Goal: Task Accomplishment & Management: Manage account settings

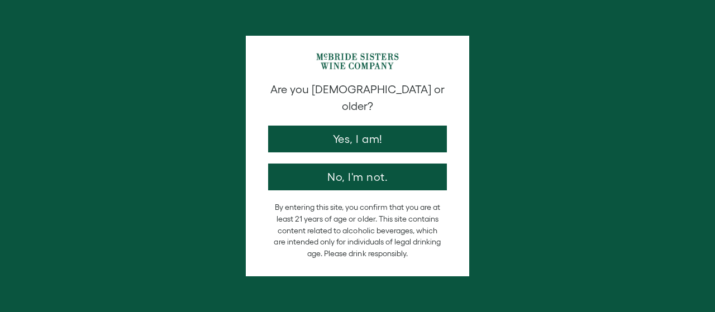
click at [356, 129] on button "Yes, I am!" at bounding box center [357, 139] width 179 height 27
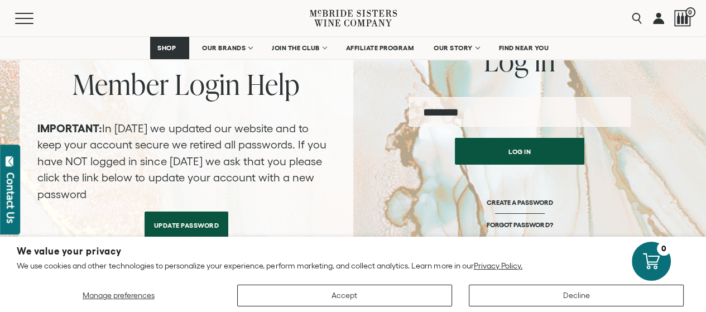
scroll to position [156, 0]
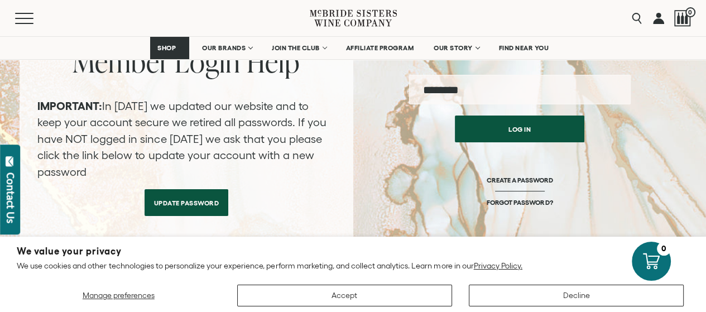
click at [497, 91] on input "email" at bounding box center [520, 90] width 222 height 30
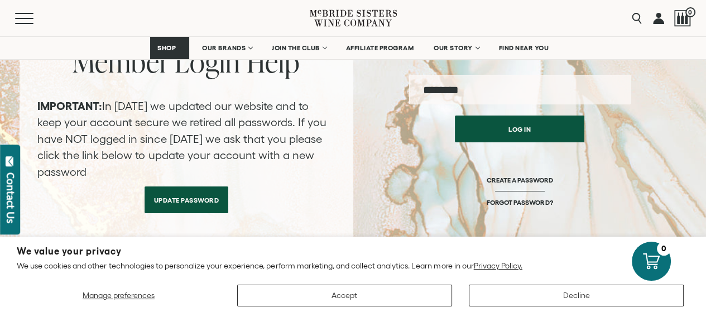
click at [192, 201] on link "Update Password" at bounding box center [187, 199] width 84 height 27
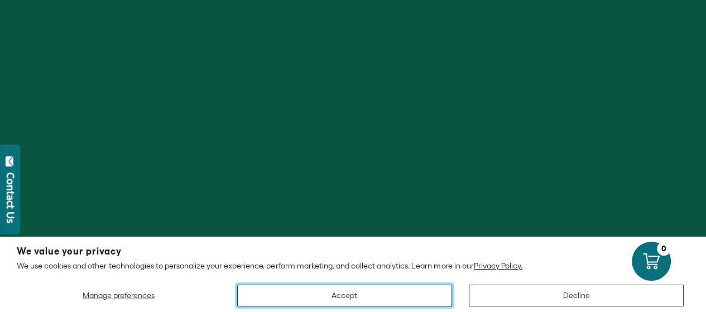
click at [409, 298] on button "Accept" at bounding box center [344, 296] width 215 height 22
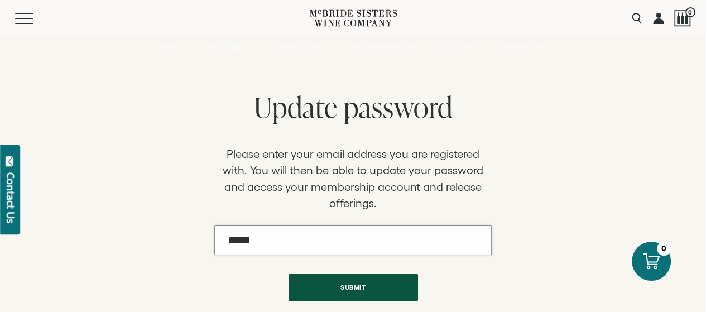
click at [306, 238] on input "Email" at bounding box center [353, 241] width 278 height 30
type input "**********"
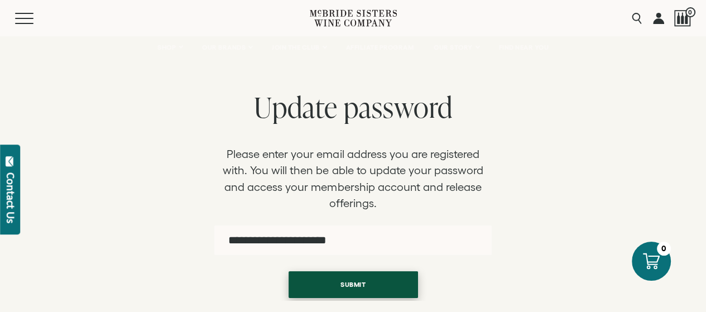
click at [349, 284] on button "Submit" at bounding box center [354, 284] width 130 height 27
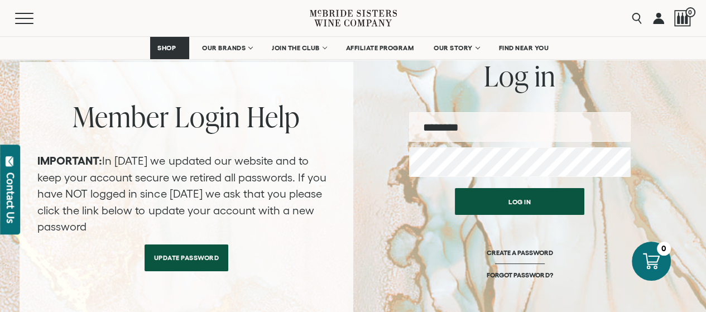
scroll to position [149, 0]
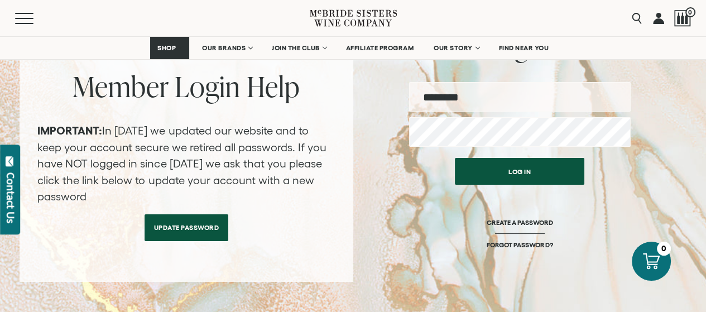
click at [509, 98] on input "email" at bounding box center [520, 97] width 222 height 30
click at [607, 213] on div "Log in CREATE A PASSWORD FORGOT PASSWORD?" at bounding box center [520, 217] width 222 height 130
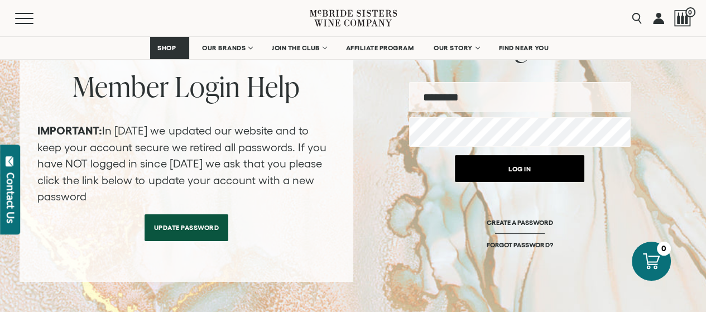
click at [509, 170] on button "Log in" at bounding box center [520, 168] width 130 height 27
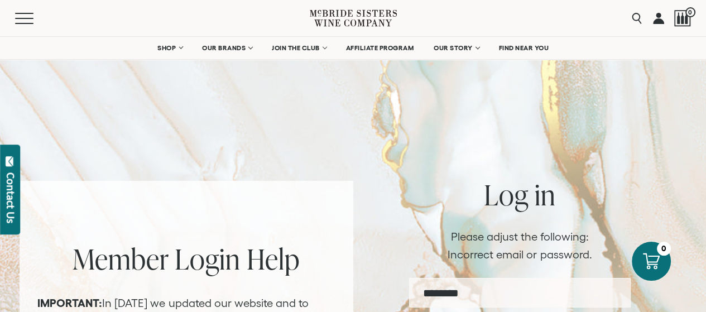
click at [286, 76] on div at bounding box center [353, 288] width 706 height 579
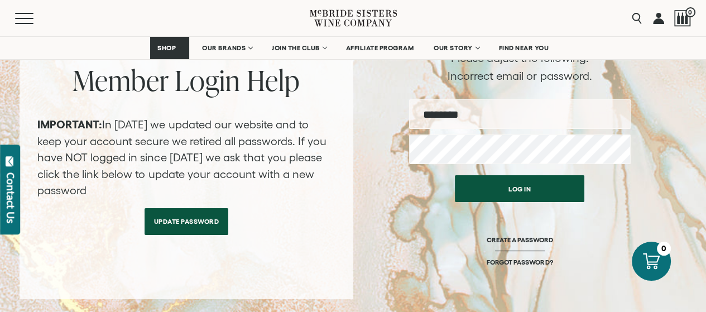
scroll to position [194, 0]
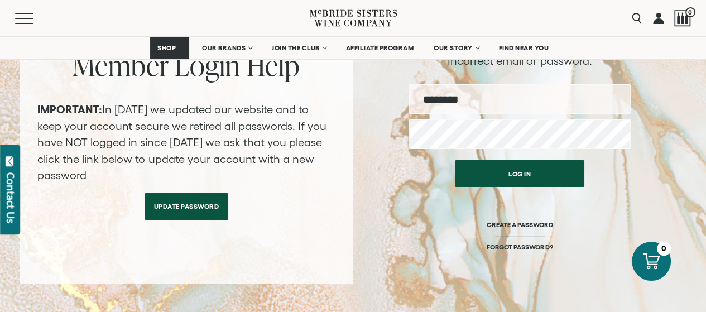
click at [492, 98] on input "email" at bounding box center [520, 99] width 222 height 30
click at [171, 206] on link "Update Password" at bounding box center [187, 203] width 84 height 27
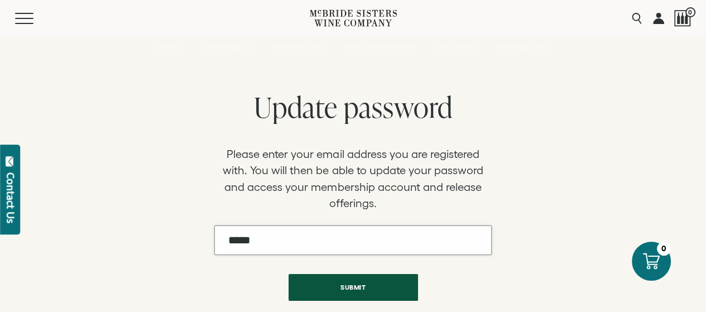
click at [291, 252] on input "Email" at bounding box center [353, 241] width 278 height 30
type input "**********"
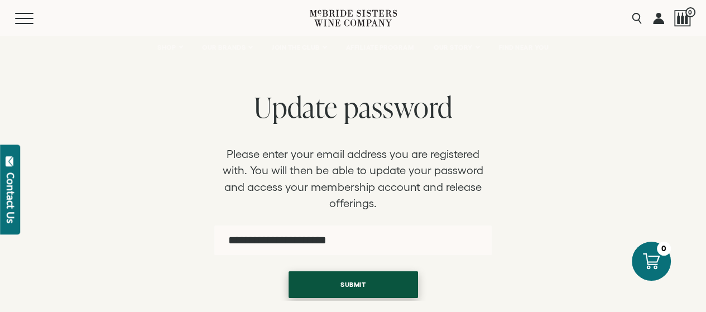
click at [334, 288] on button "Submit" at bounding box center [354, 284] width 130 height 27
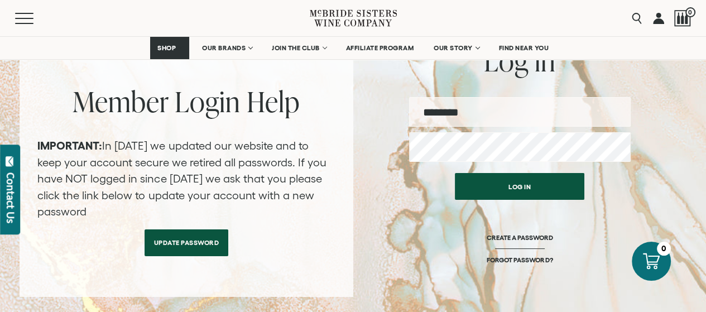
scroll to position [105, 0]
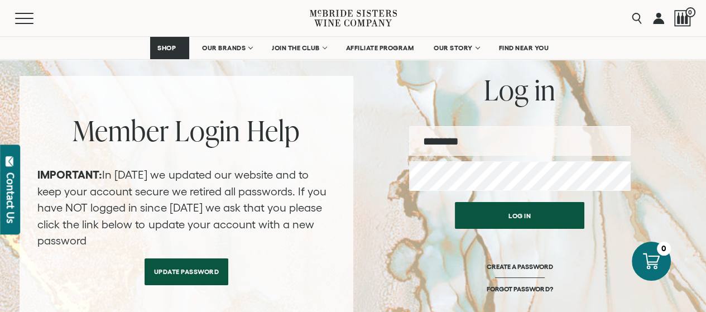
click at [451, 144] on input "email" at bounding box center [520, 141] width 222 height 30
click at [478, 137] on input "email" at bounding box center [520, 141] width 222 height 30
type input "**********"
click at [505, 288] on link "FORGOT PASSWORD?" at bounding box center [520, 289] width 66 height 8
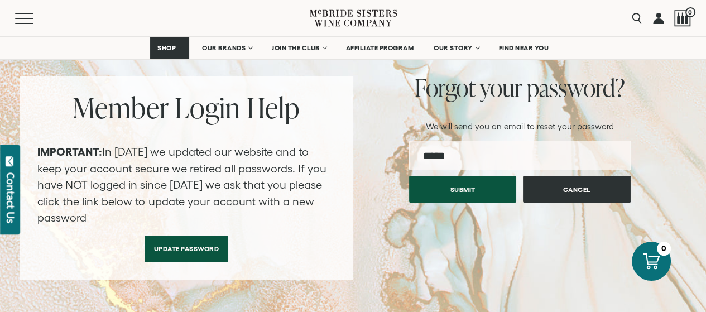
scroll to position [82, 0]
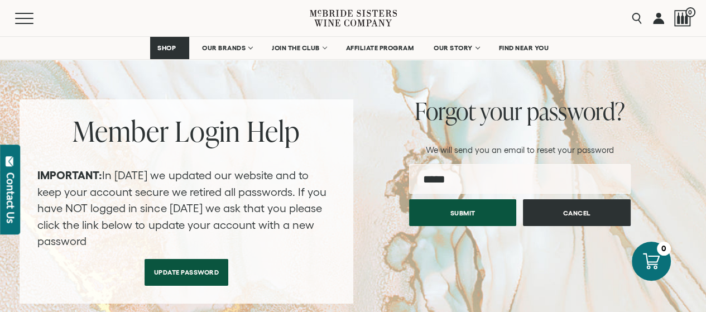
click at [458, 177] on input "email" at bounding box center [520, 179] width 222 height 30
type input "**********"
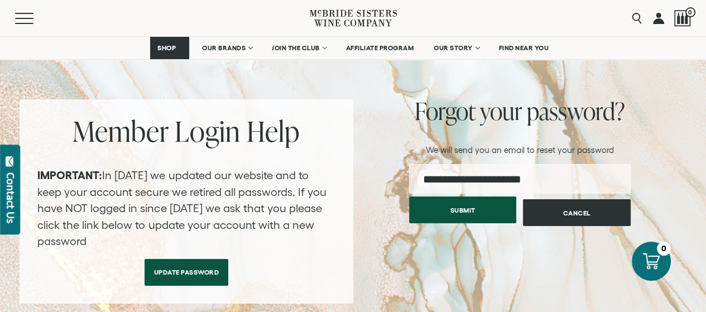
click at [491, 213] on button "Submit" at bounding box center [463, 210] width 108 height 27
